Goal: Information Seeking & Learning: Learn about a topic

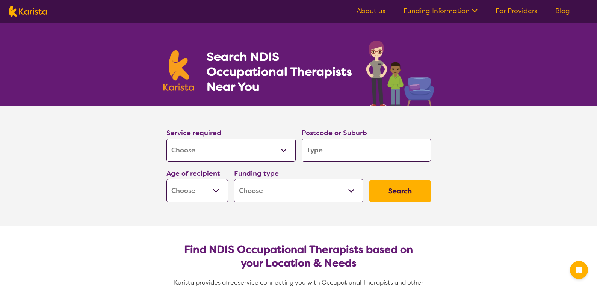
select select "[MEDICAL_DATA]"
click at [332, 147] on input "search" at bounding box center [366, 150] width 129 height 23
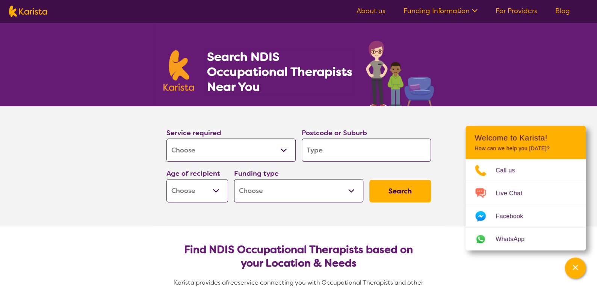
click at [350, 151] on input "search" at bounding box center [366, 150] width 129 height 23
type input "I"
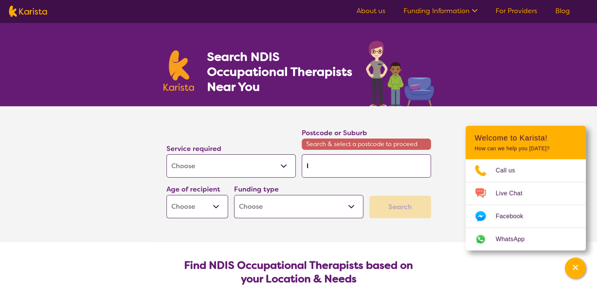
type input "In"
type input "Ind"
type input "Indo"
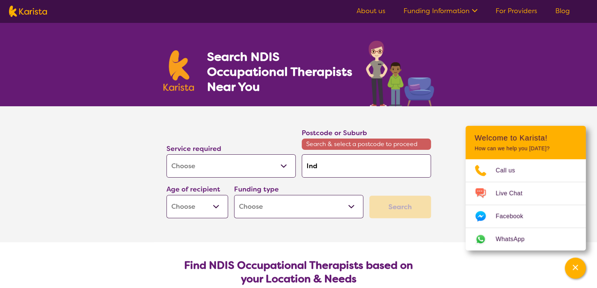
type input "Indo"
type input "Indor"
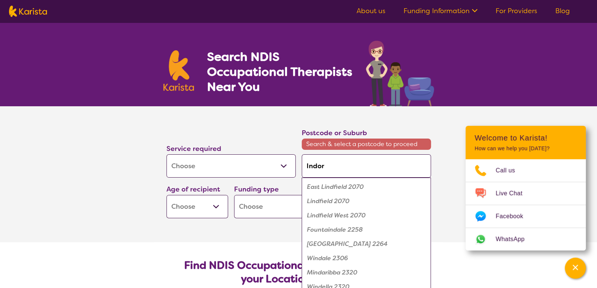
type input "Indorr"
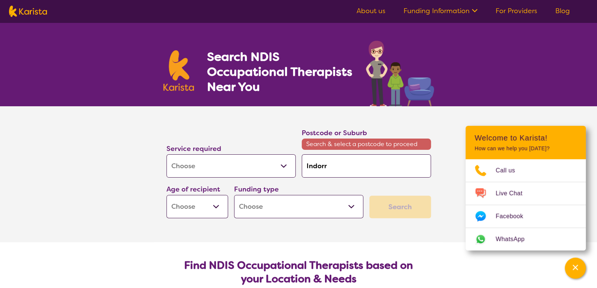
type input "Indor"
type input "Indo"
type input "Indoo"
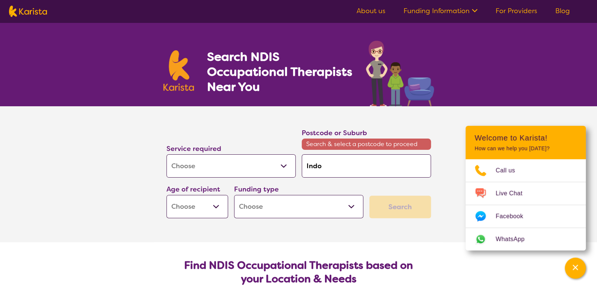
type input "Indoo"
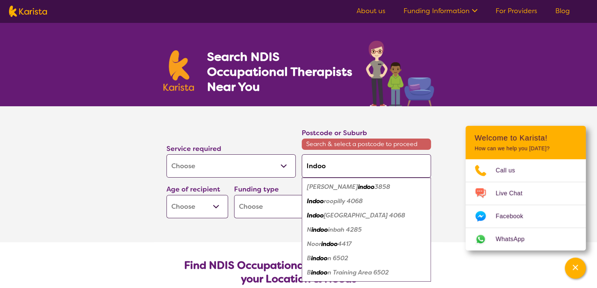
click at [332, 202] on em "roopilly 4068" at bounding box center [343, 201] width 39 height 8
type input "4068"
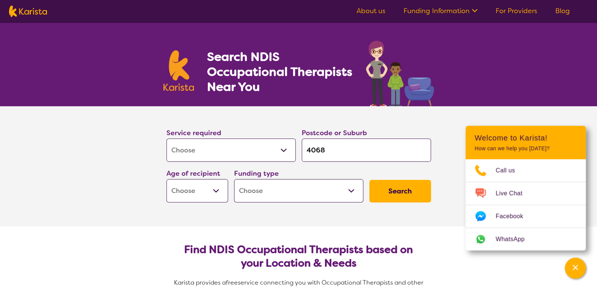
click at [409, 189] on button "Search" at bounding box center [400, 191] width 62 height 23
click at [218, 186] on select "Early Childhood - 0 to 9 Child - 10 to 11 Adolescent - 12 to 17 Adult - 18 to 6…" at bounding box center [197, 190] width 62 height 23
click at [144, 167] on section "Service required Allied Health Assistant Assessment ([MEDICAL_DATA] or [MEDICAL…" at bounding box center [298, 166] width 597 height 120
click at [212, 189] on select "Early Childhood - 0 to 9 Child - 10 to 11 Adolescent - 12 to 17 Adult - 18 to 6…" at bounding box center [197, 190] width 62 height 23
select select "AD"
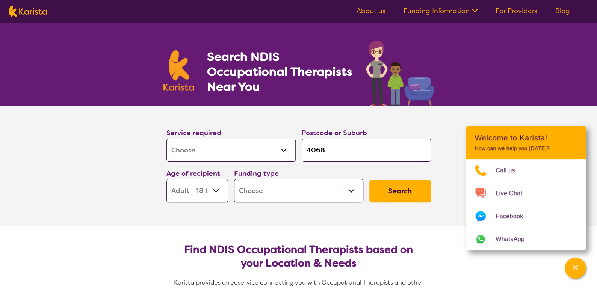
click at [166, 179] on select "Early Childhood - 0 to 9 Child - 10 to 11 Adolescent - 12 to 17 Adult - 18 to 6…" at bounding box center [197, 190] width 62 height 23
select select "AD"
click at [300, 193] on select "Home Care Package (HCP) National Disability Insurance Scheme (NDIS) I don't know" at bounding box center [298, 190] width 129 height 23
select select "NDIS"
click at [234, 179] on select "Home Care Package (HCP) National Disability Insurance Scheme (NDIS) I don't know" at bounding box center [298, 190] width 129 height 23
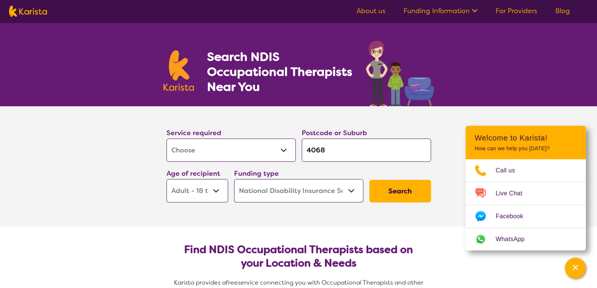
select select "NDIS"
click at [400, 192] on button "Search" at bounding box center [400, 191] width 62 height 23
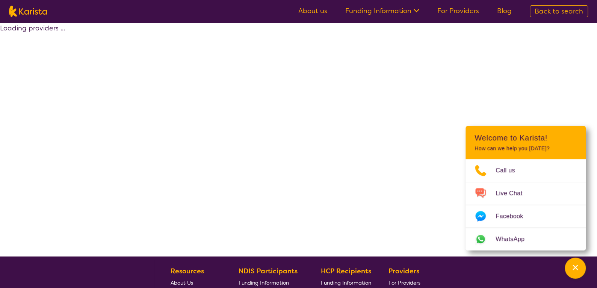
select select "by_score"
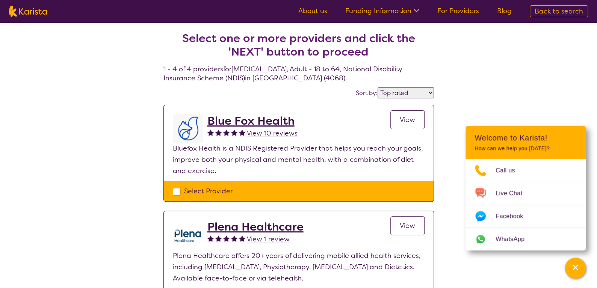
select select "[MEDICAL_DATA]"
select select "AD"
select select "NDIS"
select select "[MEDICAL_DATA]"
select select "AD"
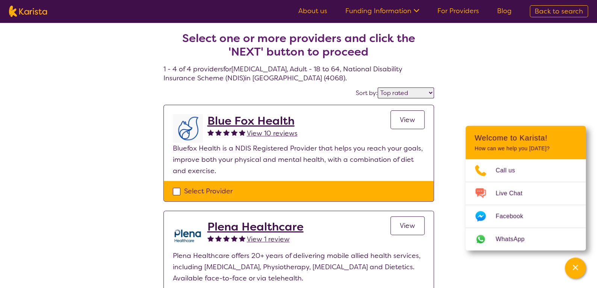
select select "NDIS"
